Goal: Navigation & Orientation: Find specific page/section

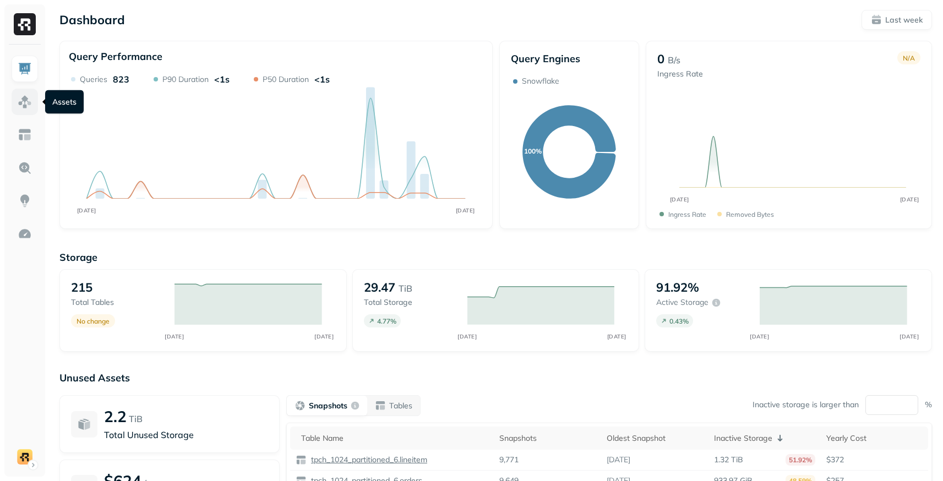
click at [18, 95] on img at bounding box center [25, 102] width 14 height 14
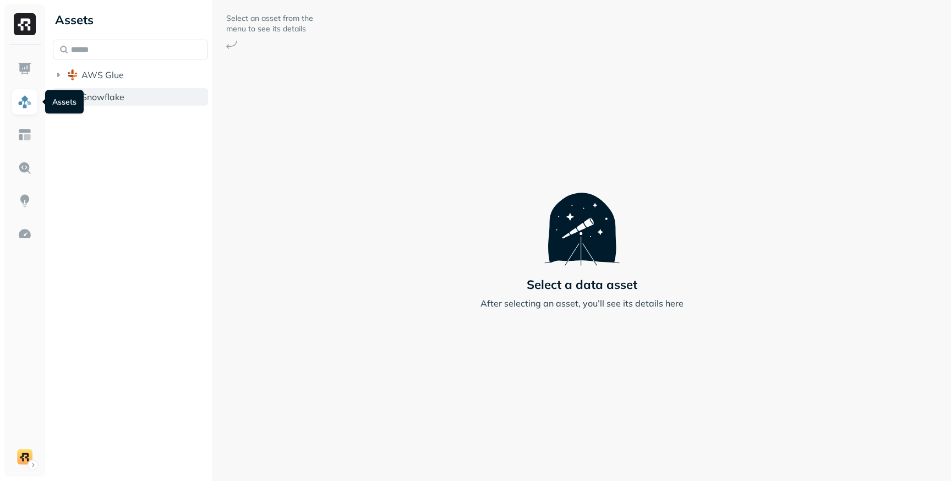
click at [115, 96] on span "Snowflake" at bounding box center [102, 96] width 43 height 11
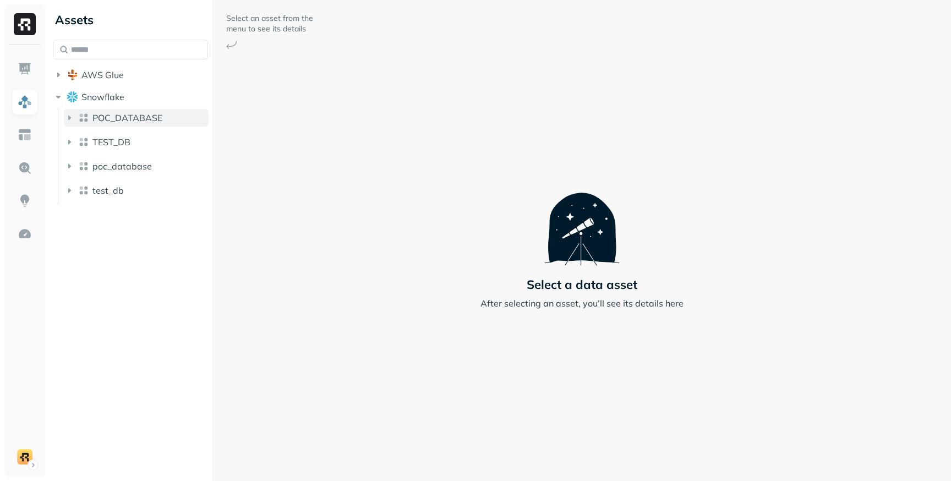
click at [70, 117] on icon "button" at bounding box center [69, 117] width 11 height 11
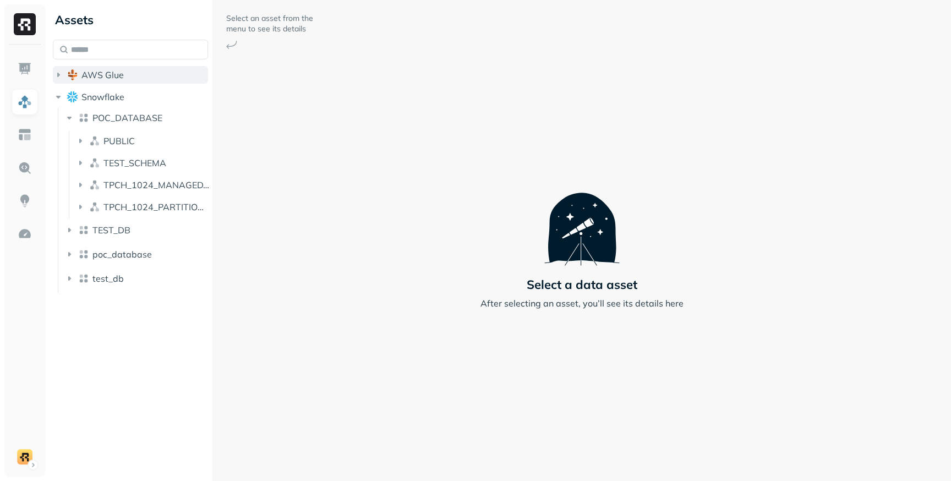
click at [59, 74] on icon "button" at bounding box center [58, 75] width 3 height 4
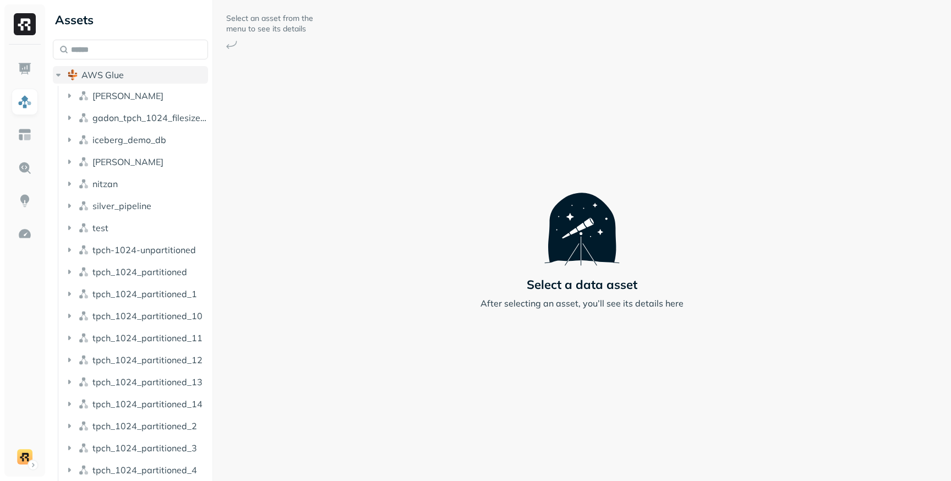
click at [62, 80] on icon "button" at bounding box center [58, 74] width 11 height 11
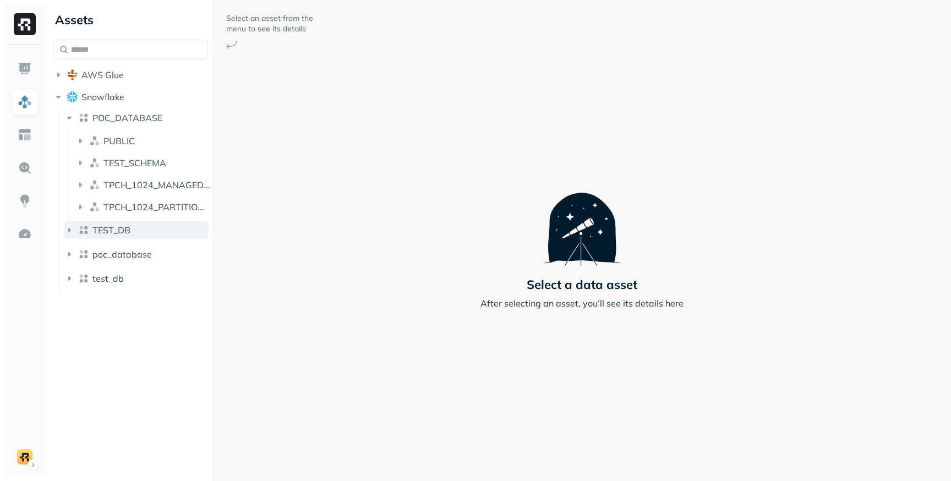
click at [70, 233] on icon "button" at bounding box center [69, 230] width 11 height 11
click at [107, 249] on span "PUBLIC" at bounding box center [119, 253] width 31 height 11
click at [110, 283] on li "Tables ( 4 )" at bounding box center [148, 275] width 124 height 20
click at [113, 273] on span "Tables" at bounding box center [114, 274] width 28 height 11
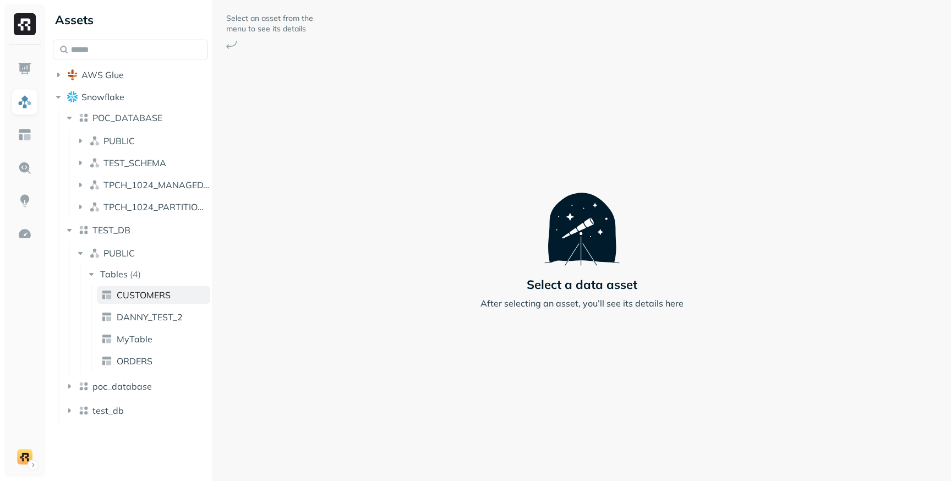
click at [133, 300] on span "CUSTOMERS" at bounding box center [144, 295] width 54 height 11
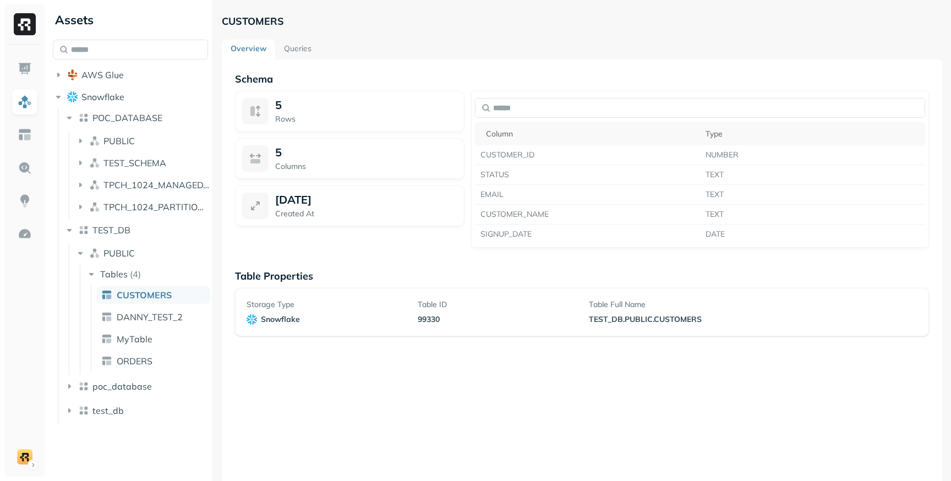
click at [301, 46] on link "Queries" at bounding box center [297, 50] width 45 height 20
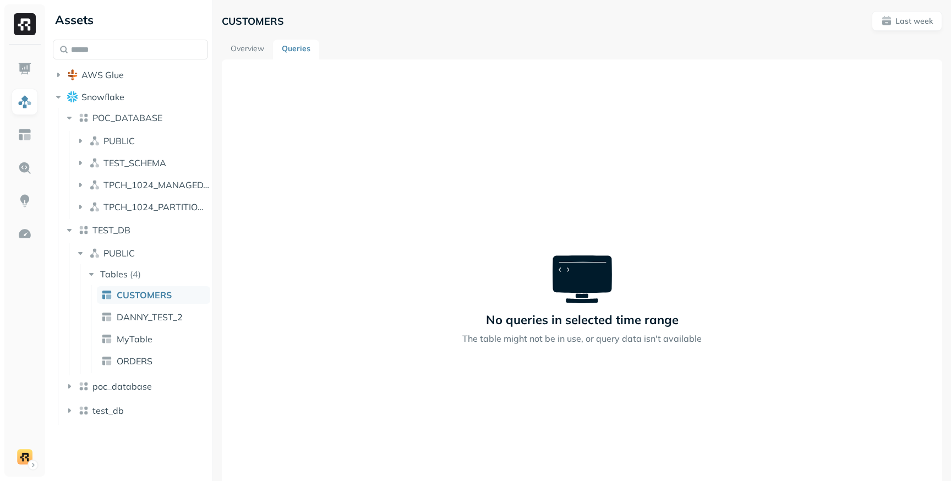
click at [259, 50] on link "Overview" at bounding box center [247, 50] width 51 height 20
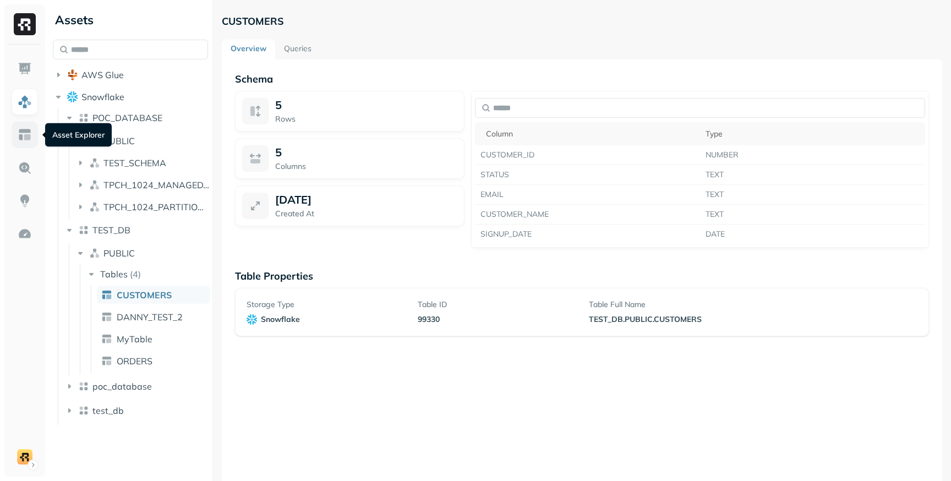
click at [28, 141] on img at bounding box center [25, 135] width 14 height 14
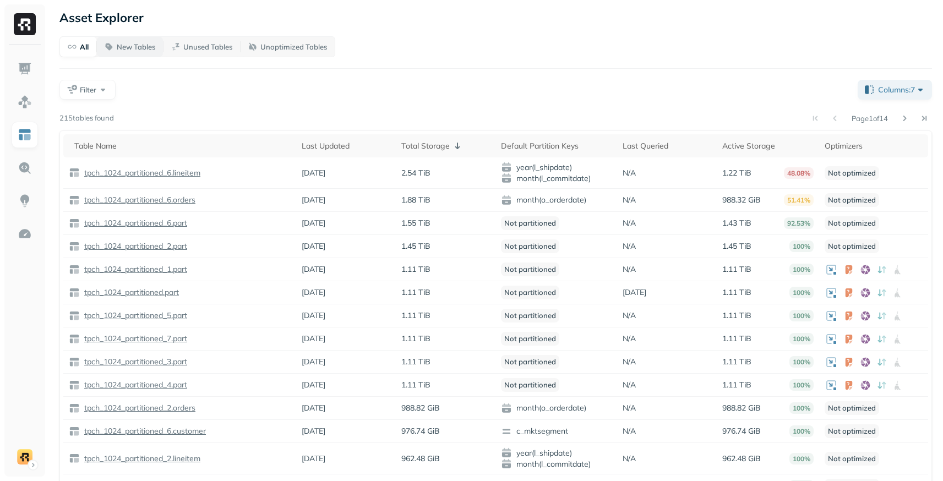
click at [142, 48] on p "New Tables" at bounding box center [136, 47] width 39 height 10
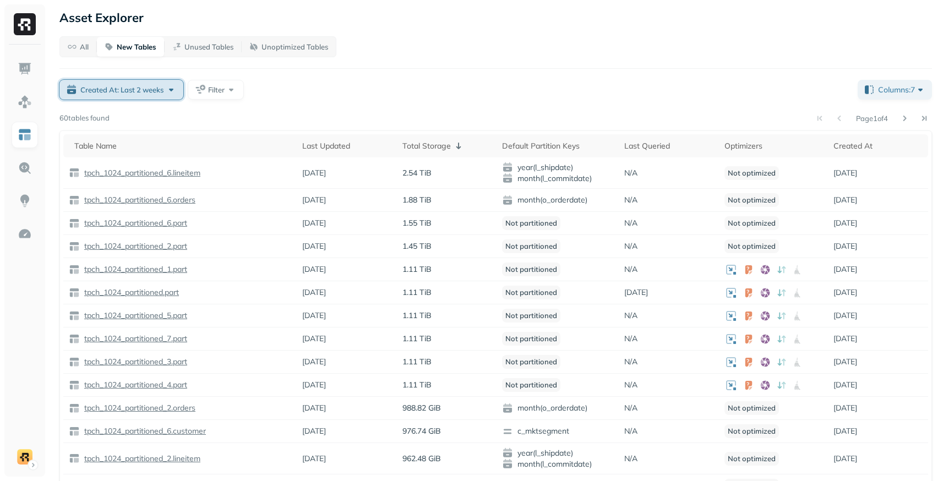
click at [176, 96] on button "Created At: Last 2 weeks" at bounding box center [121, 90] width 124 height 20
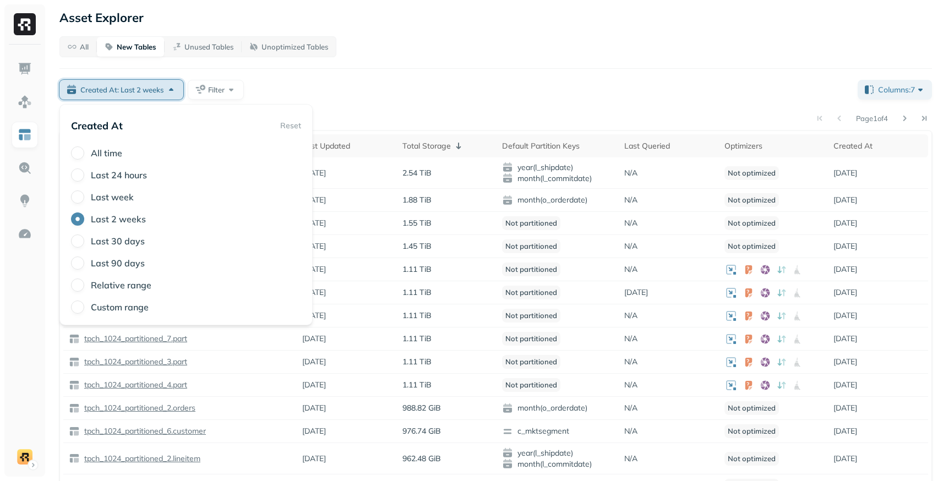
click at [176, 96] on button "Created At: Last 2 weeks" at bounding box center [121, 90] width 124 height 20
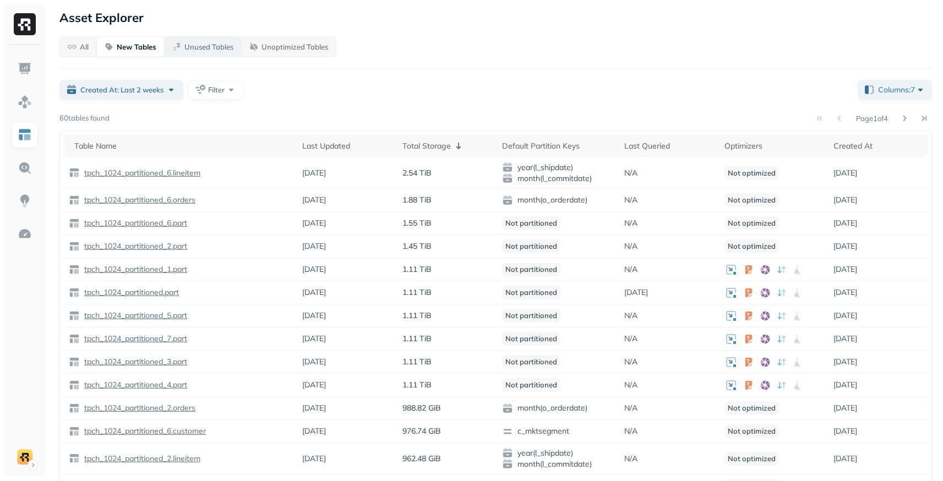
click at [194, 48] on p "Unused Tables" at bounding box center [208, 47] width 49 height 10
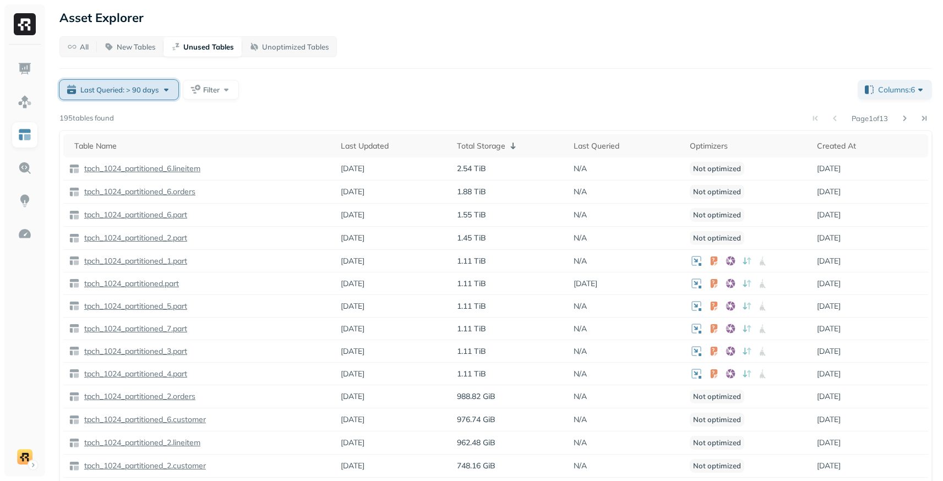
click at [161, 89] on div "Last Queried: > 90 days" at bounding box center [125, 89] width 91 height 11
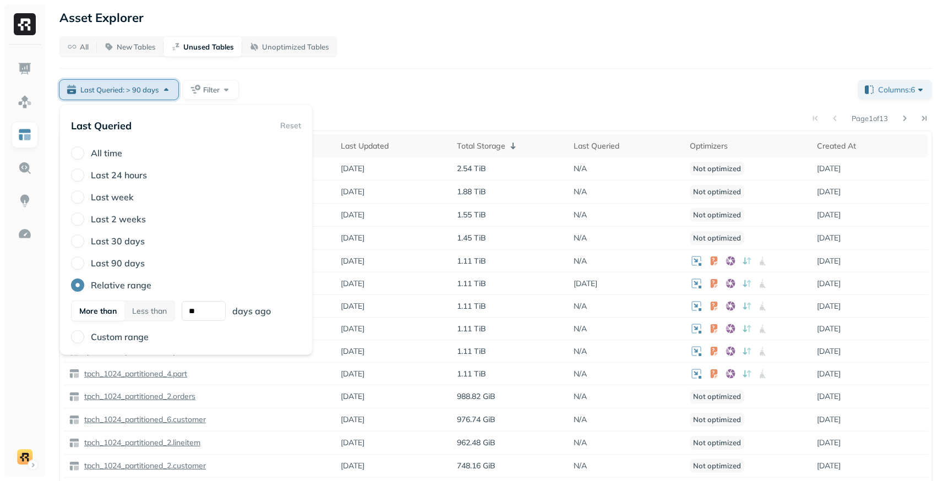
click at [161, 89] on div "Last Queried: > 90 days" at bounding box center [125, 89] width 91 height 11
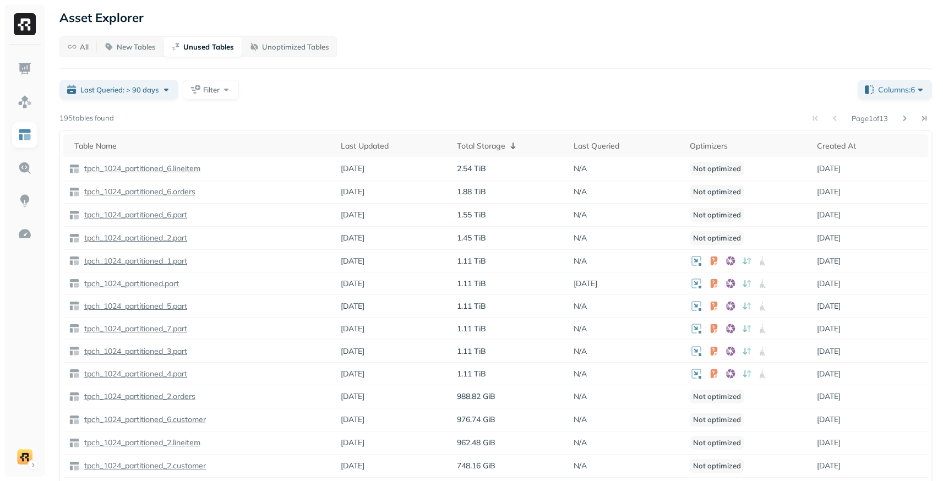
click at [288, 83] on div "Last Queried: > 90 days Filter" at bounding box center [453, 90] width 789 height 20
click at [30, 170] on img at bounding box center [25, 168] width 14 height 14
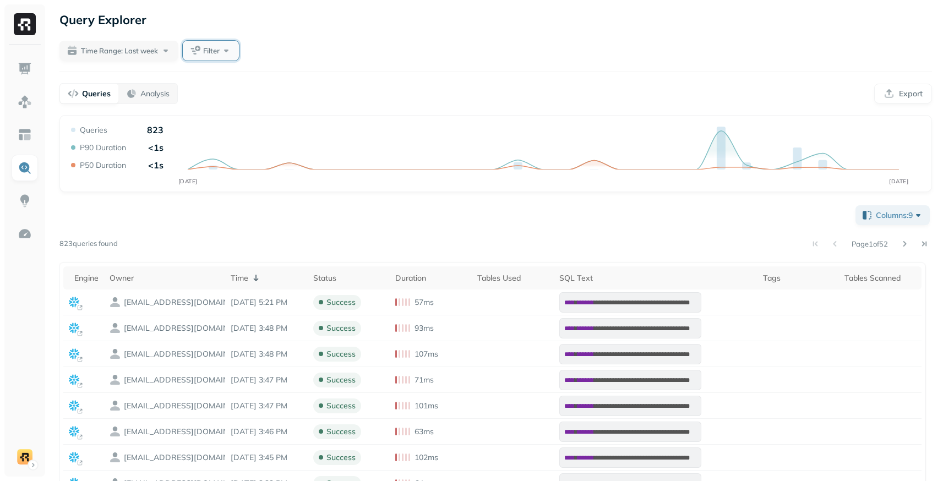
click at [227, 58] on button "Filter" at bounding box center [211, 51] width 56 height 20
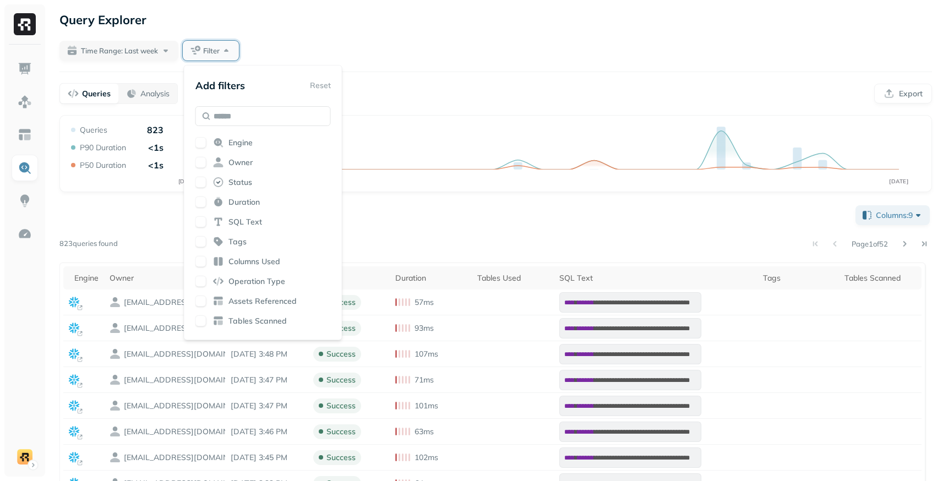
click at [227, 58] on button "Filter" at bounding box center [211, 51] width 56 height 20
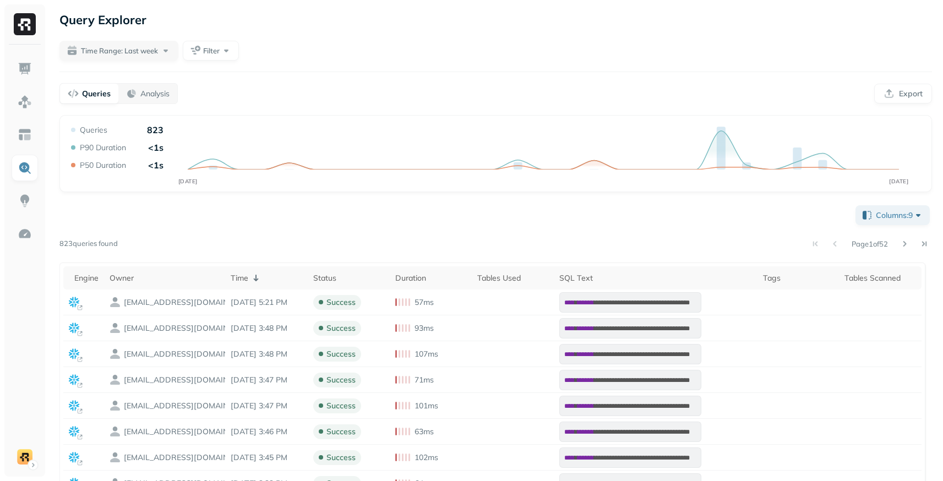
click at [300, 35] on div "**********" at bounding box center [495, 358] width 895 height 717
click at [229, 50] on button "Filter" at bounding box center [211, 51] width 56 height 20
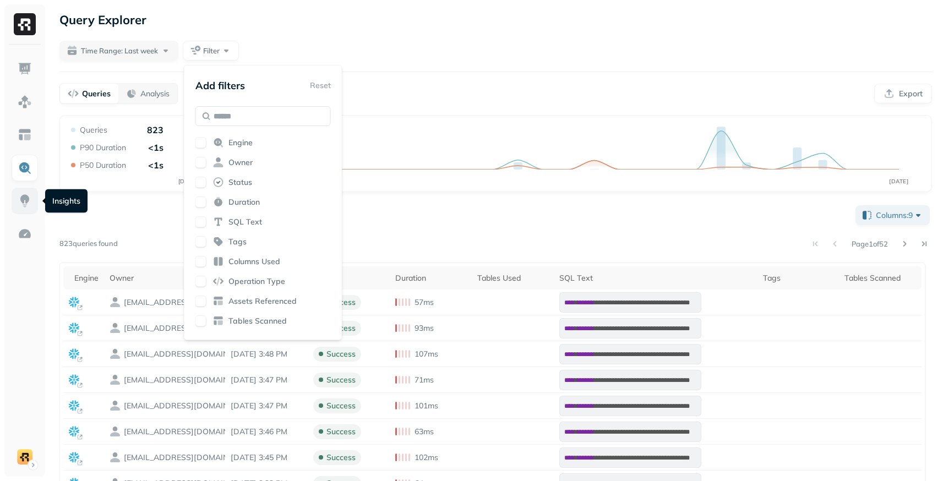
click at [28, 198] on img at bounding box center [25, 201] width 14 height 14
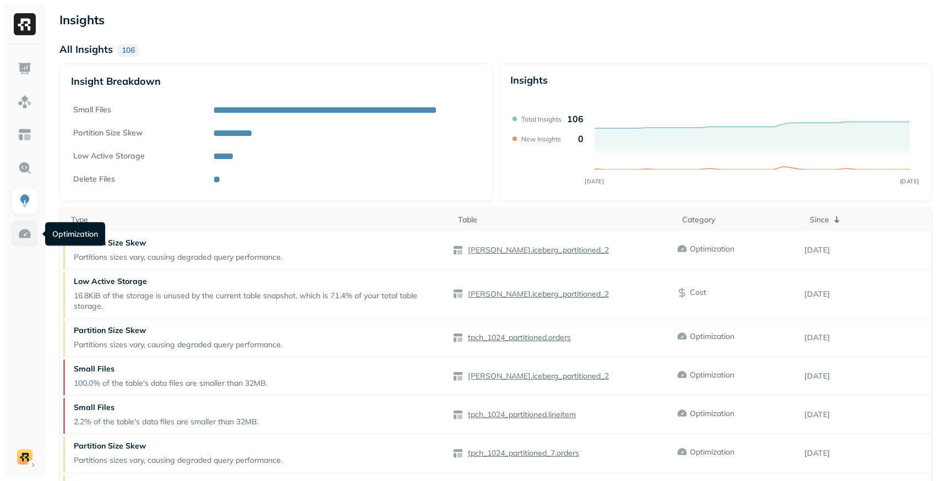
click at [28, 238] on img at bounding box center [25, 234] width 14 height 14
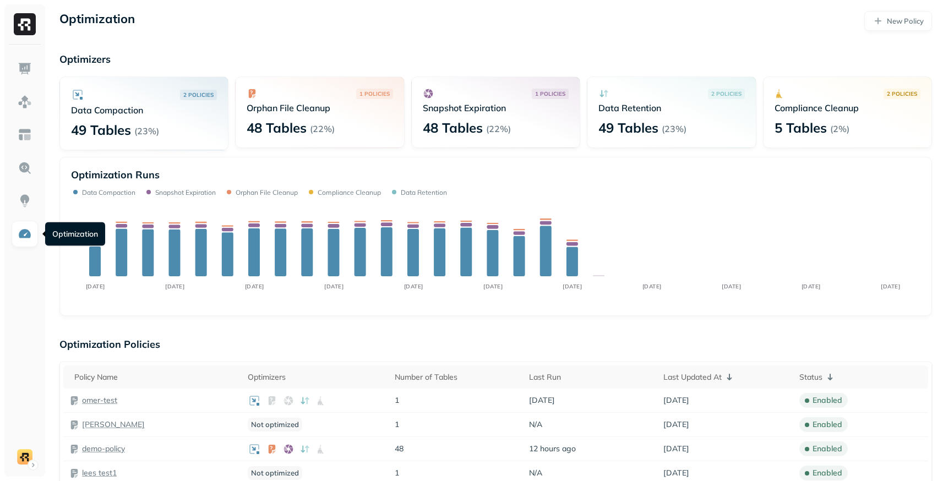
click at [46, 279] on div at bounding box center [25, 240] width 50 height 481
click at [909, 22] on p "New Policy" at bounding box center [905, 21] width 37 height 10
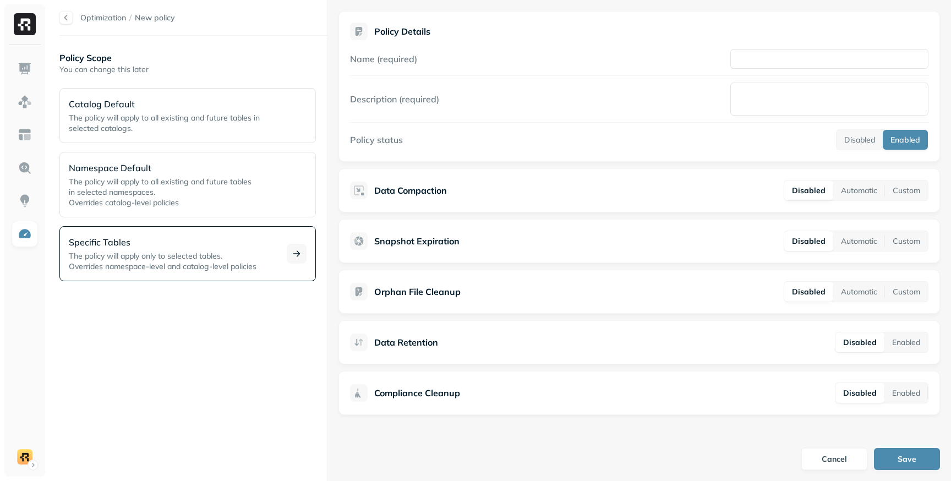
click at [167, 244] on p "Specific Tables" at bounding box center [171, 242] width 205 height 13
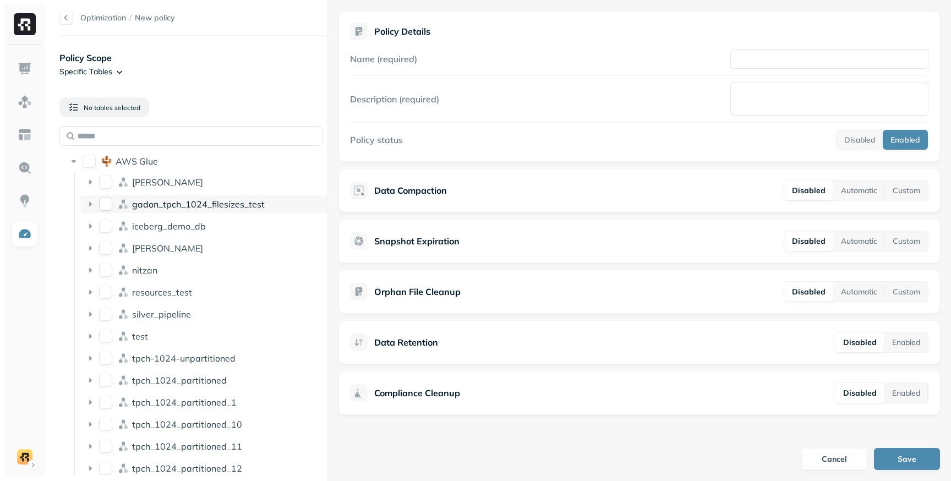
click at [105, 205] on button "gadon_tpch_1024_filesizes_test" at bounding box center [105, 204] width 13 height 13
click at [120, 70] on html "Optimization / New policy Policy Scope Specific Tables Will apply to 6 table s …" at bounding box center [475, 240] width 951 height 481
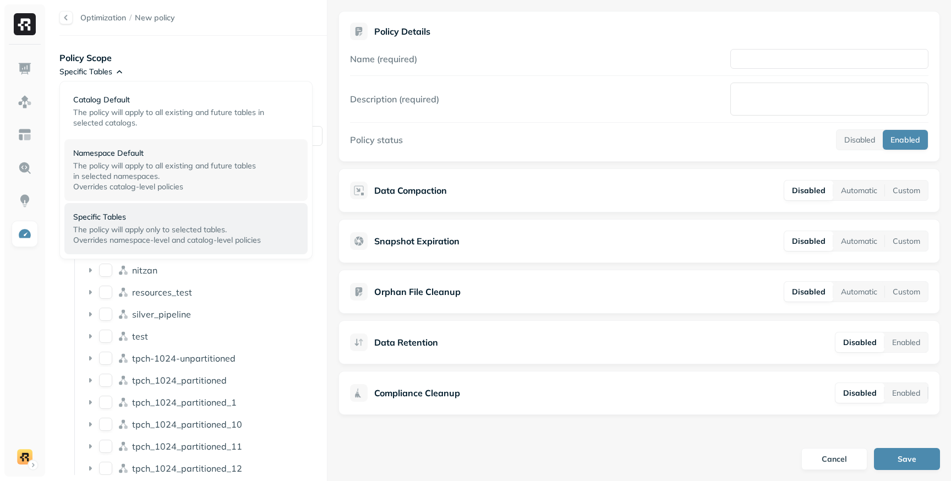
click at [135, 155] on p "Namespace Default" at bounding box center [181, 153] width 217 height 10
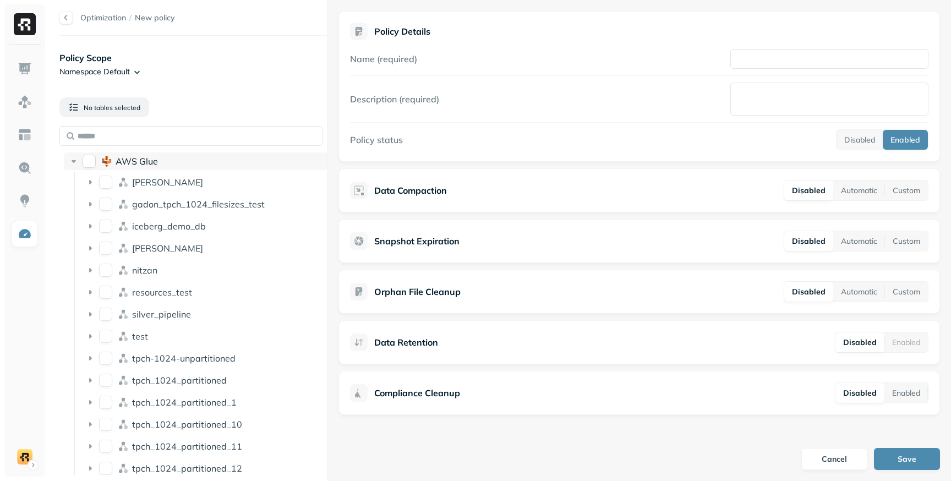
click at [94, 159] on button "AWS Glue" at bounding box center [89, 161] width 13 height 13
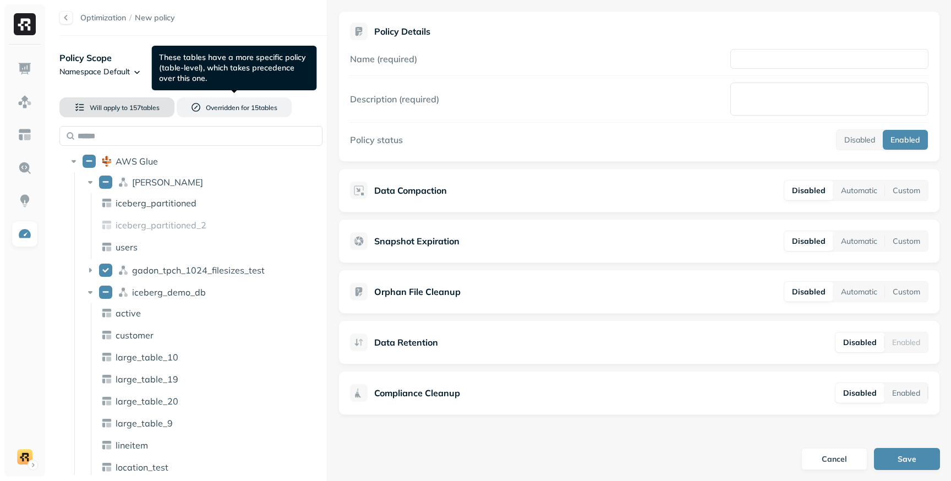
click at [158, 111] on span "157 table s" at bounding box center [144, 108] width 32 height 8
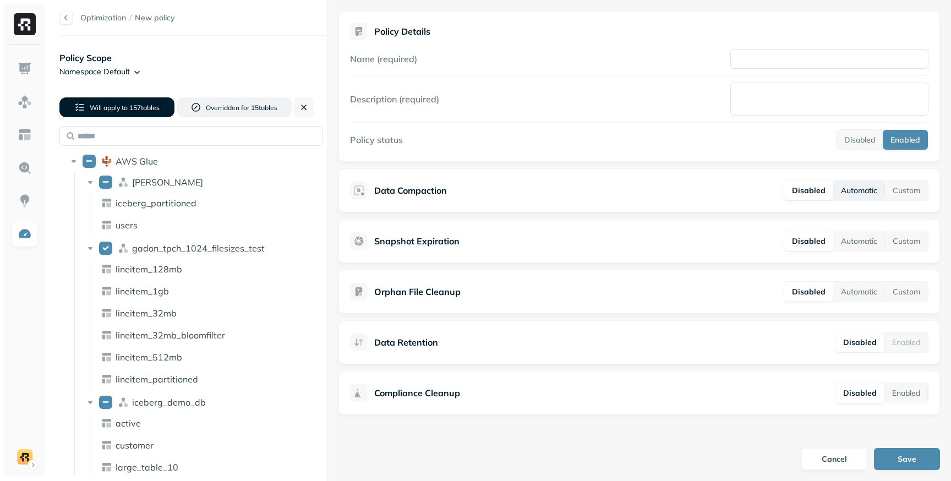
click at [855, 195] on button "Automatic" at bounding box center [860, 191] width 52 height 20
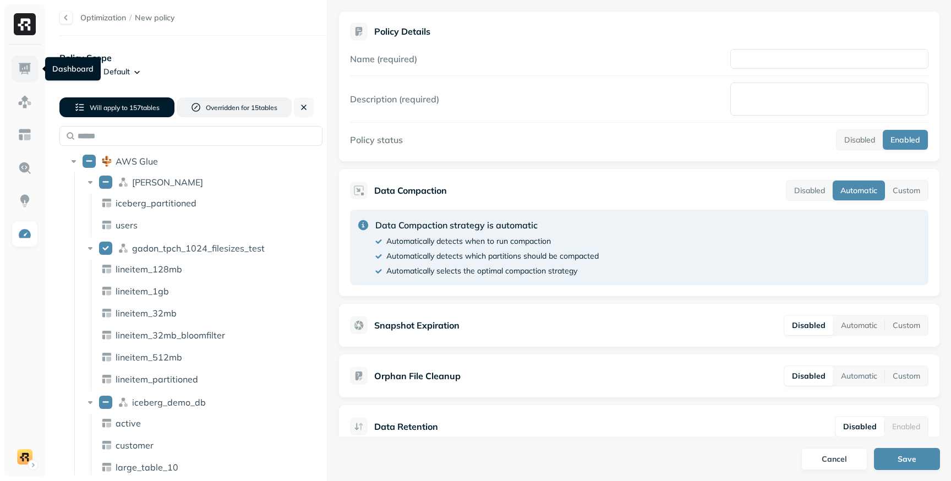
click at [33, 67] on link at bounding box center [25, 69] width 26 height 26
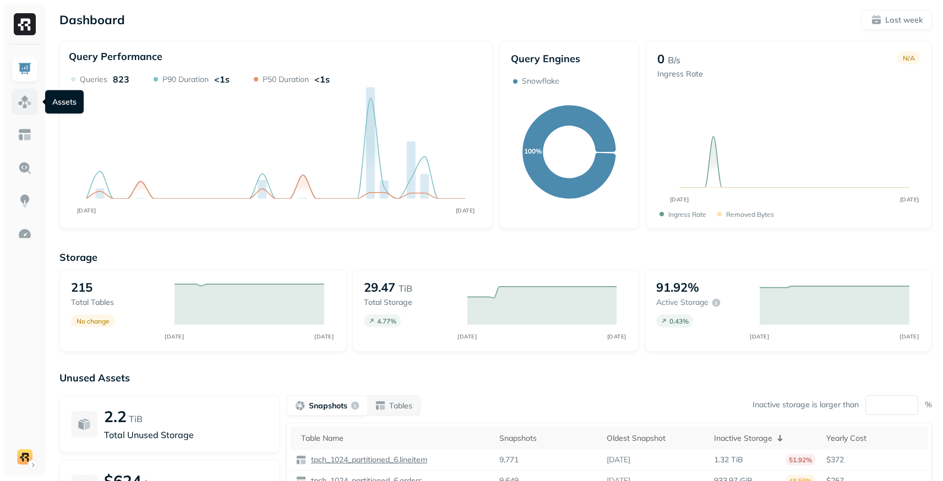
click at [19, 104] on img at bounding box center [25, 102] width 14 height 14
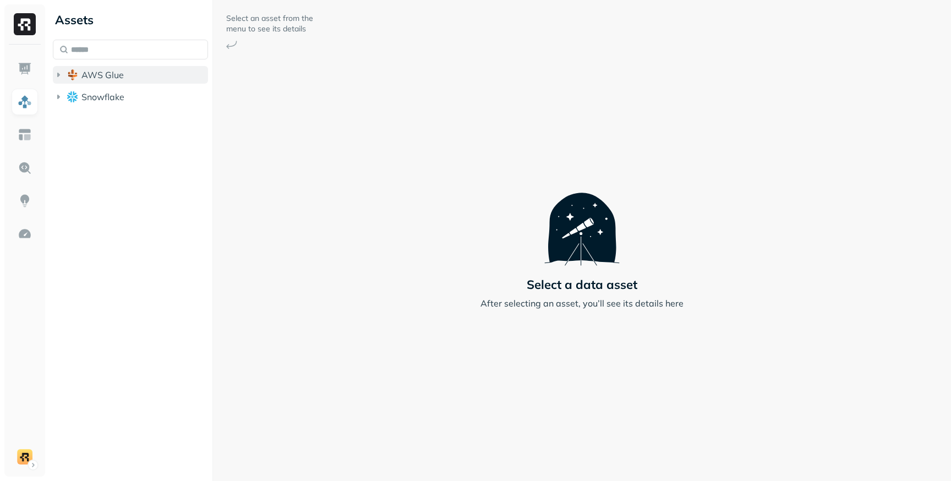
click at [62, 77] on icon "button" at bounding box center [58, 74] width 11 height 11
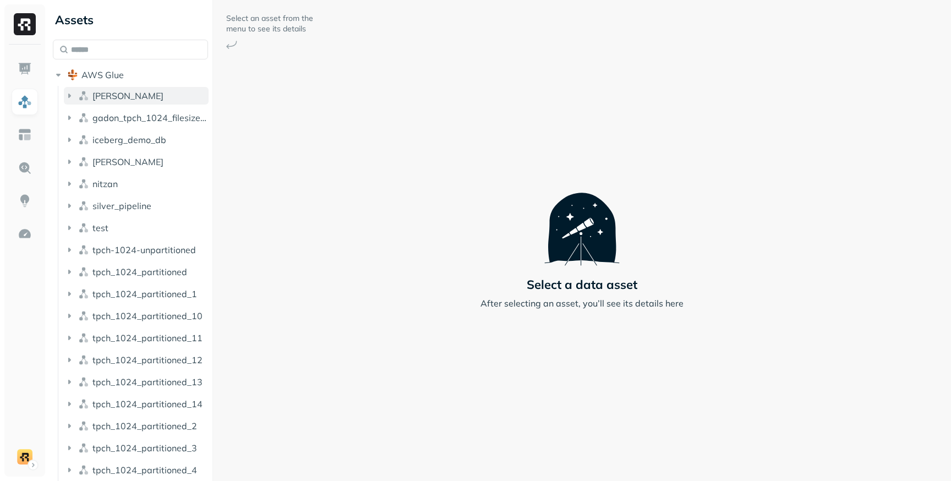
click at [97, 104] on button "[PERSON_NAME]" at bounding box center [136, 96] width 145 height 18
click at [102, 114] on span "Tables" at bounding box center [103, 116] width 28 height 11
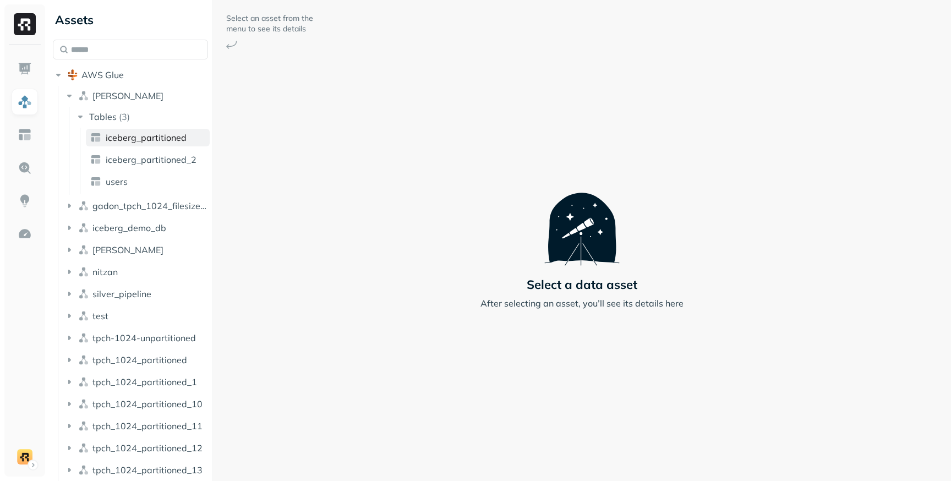
click at [114, 133] on span "iceberg_partitioned" at bounding box center [146, 137] width 81 height 11
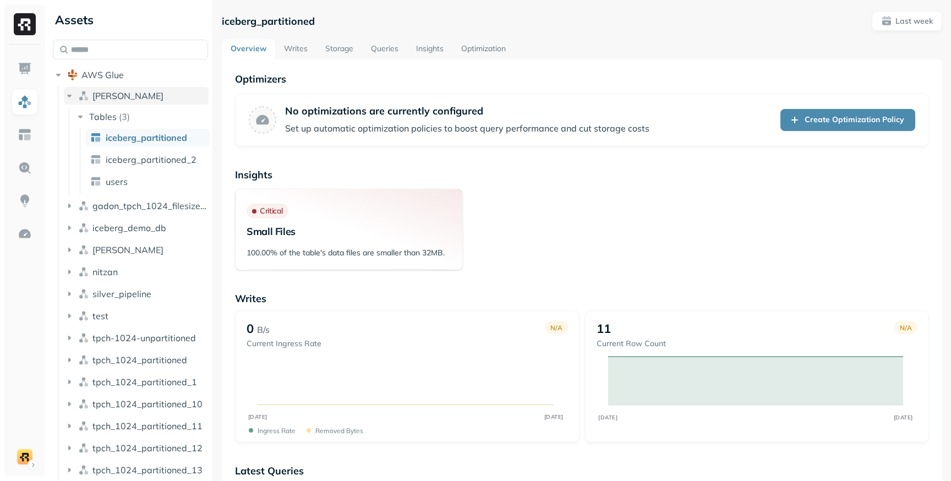
click at [100, 97] on span "[PERSON_NAME]" at bounding box center [127, 95] width 71 height 11
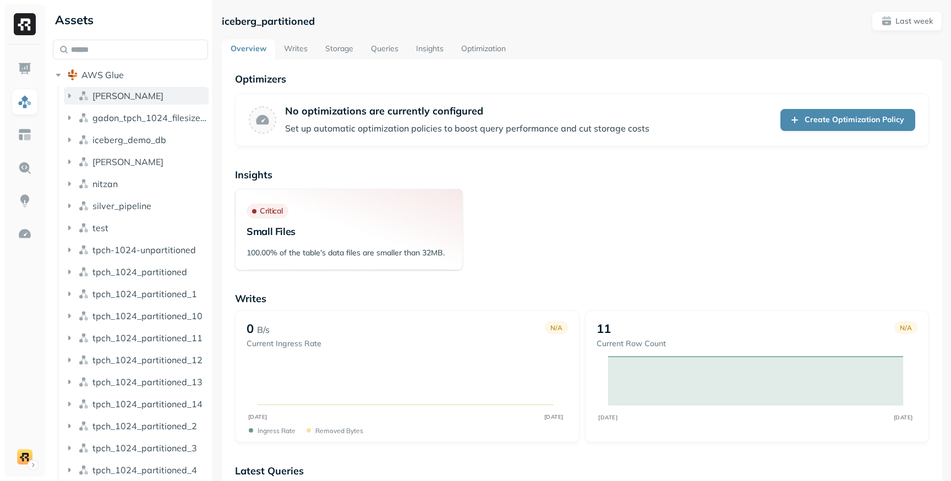
click at [100, 97] on span "[PERSON_NAME]" at bounding box center [127, 95] width 71 height 11
